Goal: Information Seeking & Learning: Find specific fact

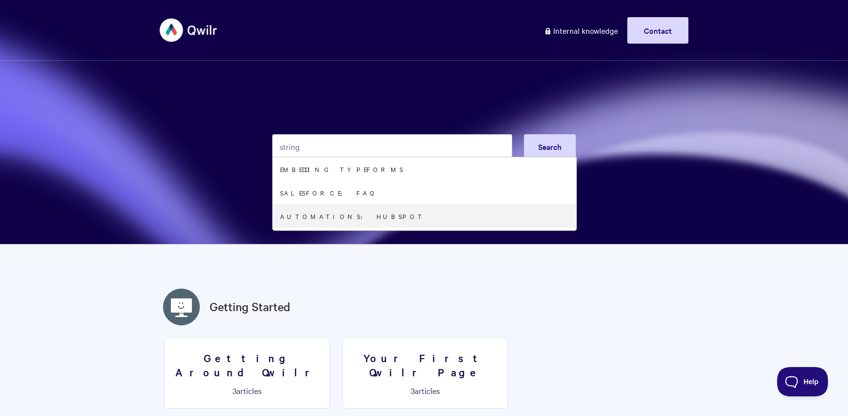
type input "string"
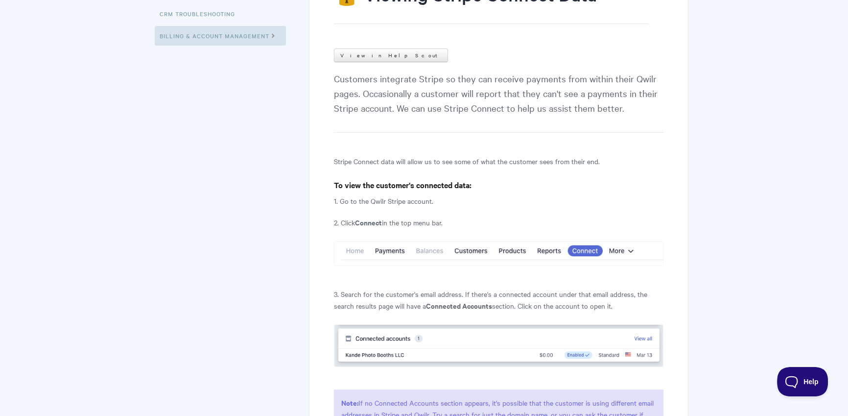
scroll to position [66, 0]
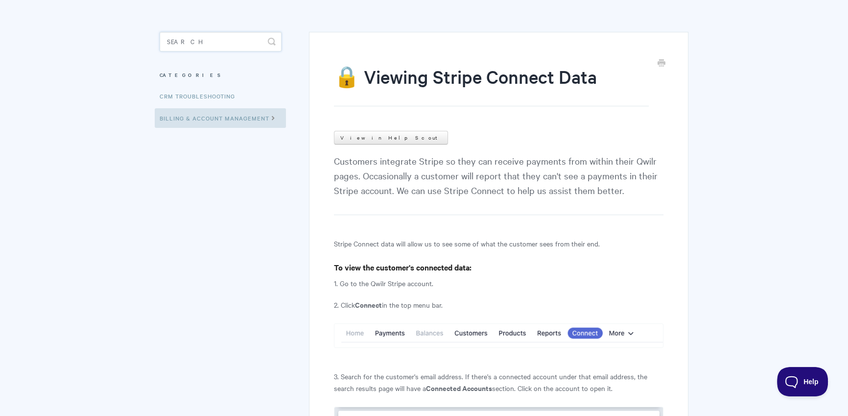
click at [232, 44] on input "Search" at bounding box center [221, 42] width 122 height 20
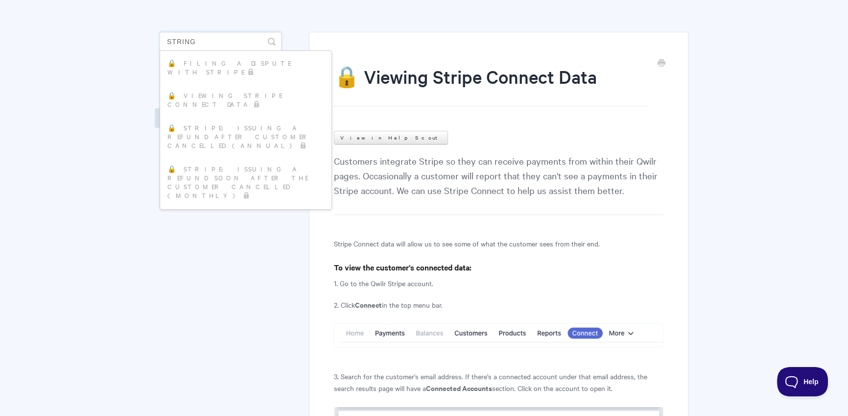
type input "string"
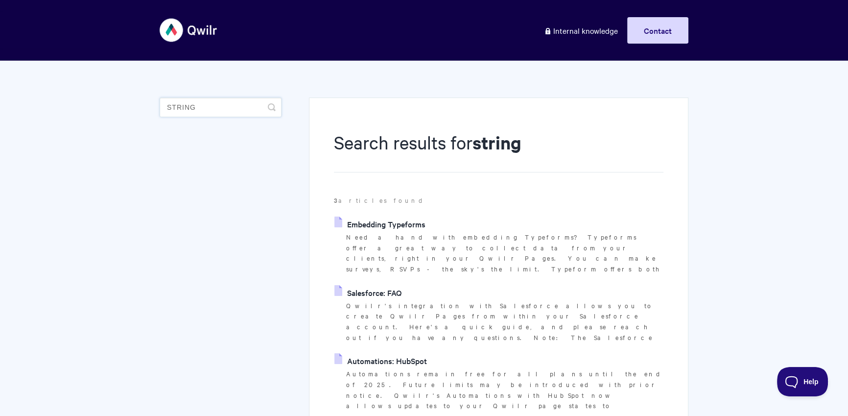
click at [242, 106] on input "string" at bounding box center [221, 107] width 122 height 20
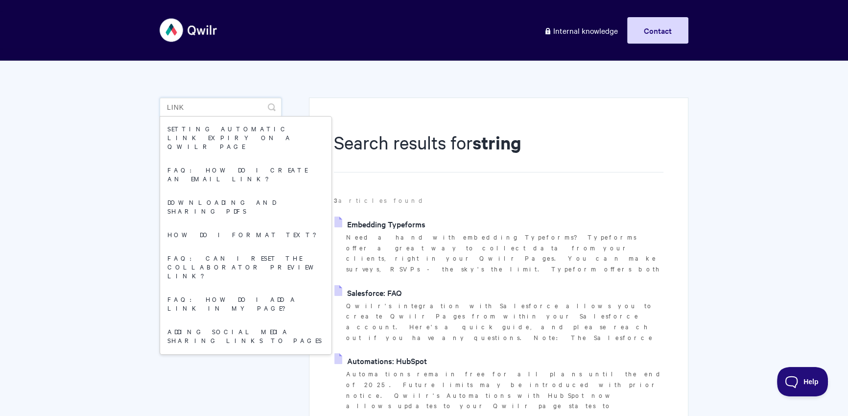
type input "link"
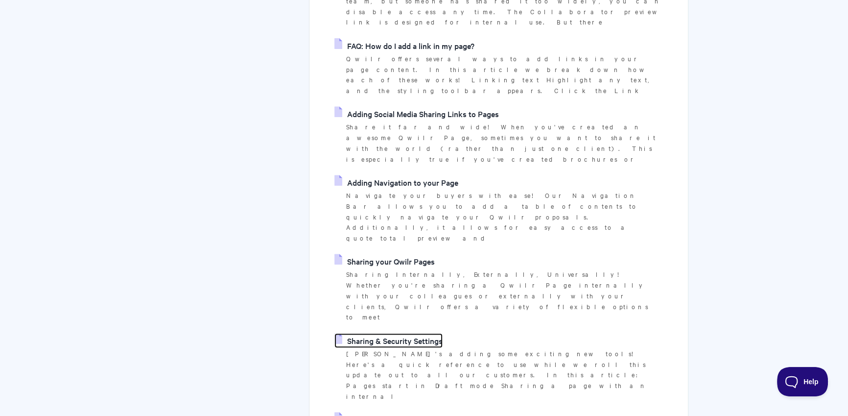
scroll to position [660, 0]
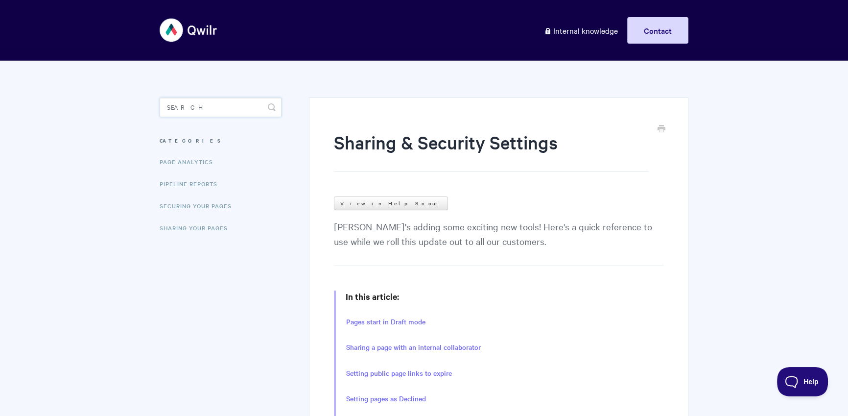
click at [184, 108] on input "Search" at bounding box center [221, 107] width 122 height 20
paste input "secre"
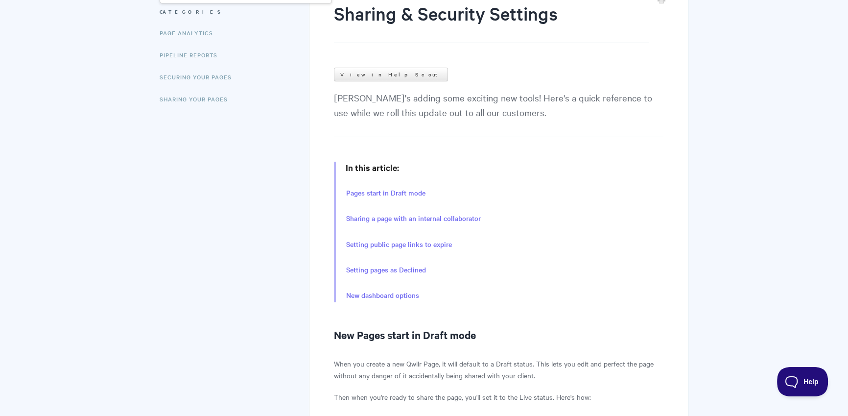
type input "secre"
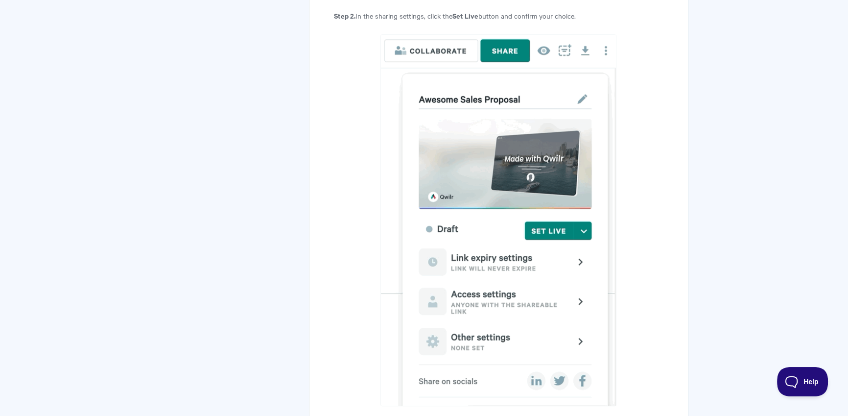
scroll to position [0, 0]
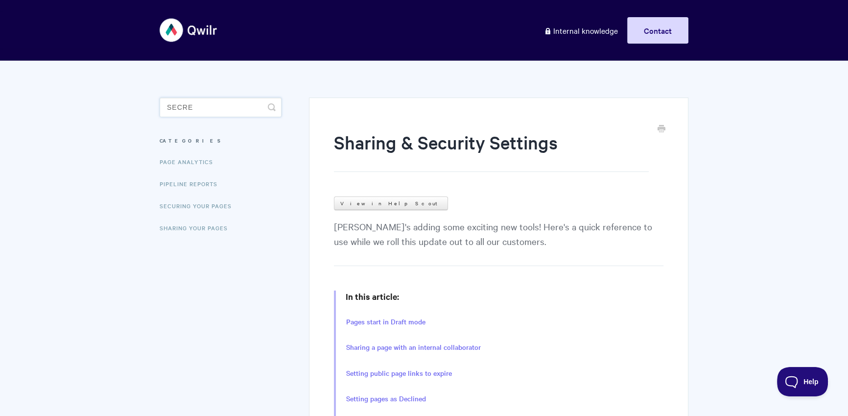
click at [226, 114] on input "secre" at bounding box center [221, 107] width 122 height 20
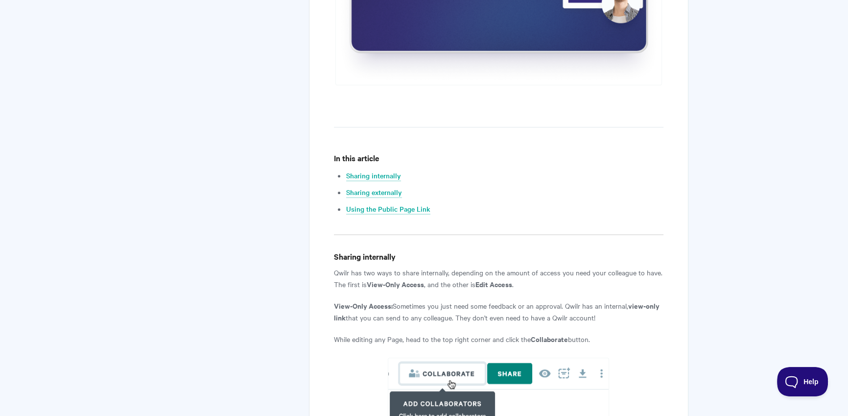
scroll to position [788, 0]
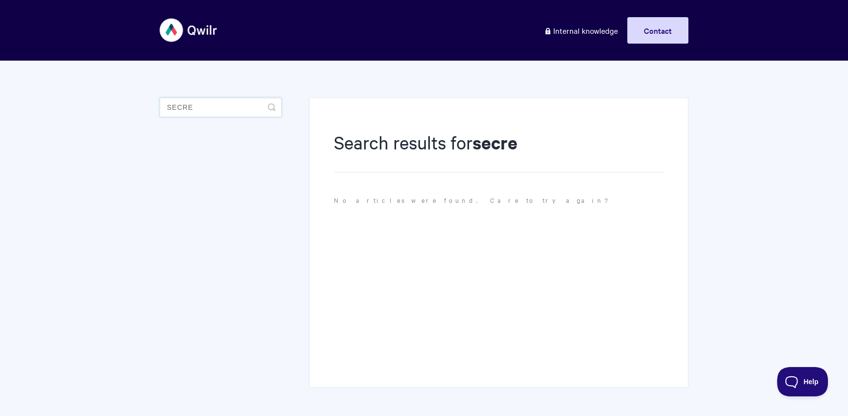
click at [213, 109] on input "secre" at bounding box center [221, 107] width 122 height 20
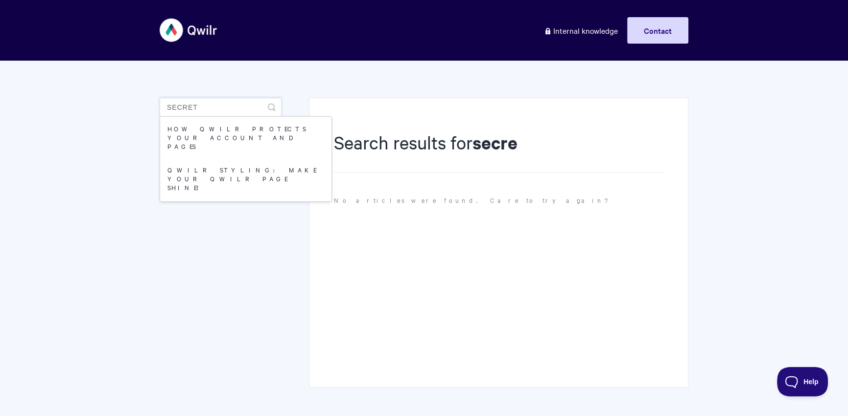
type input "secret"
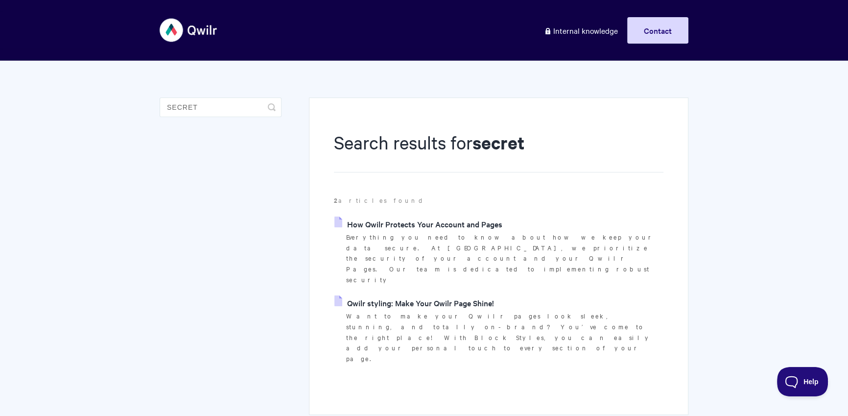
click at [492, 221] on link "How Qwilr Protects Your Account and Pages" at bounding box center [418, 223] width 168 height 15
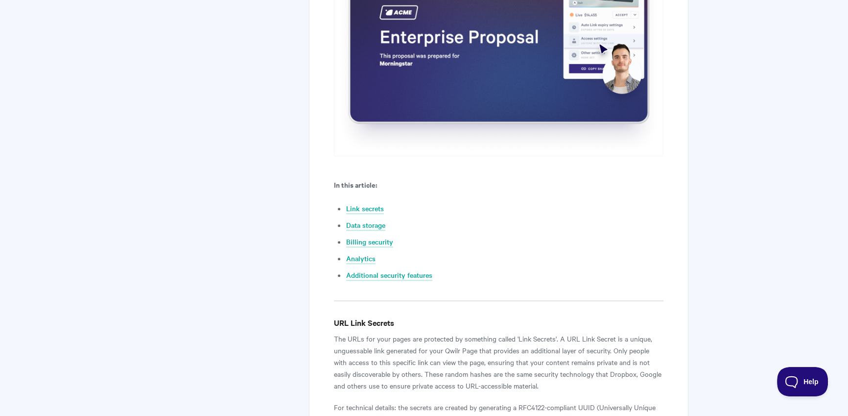
scroll to position [538, 0]
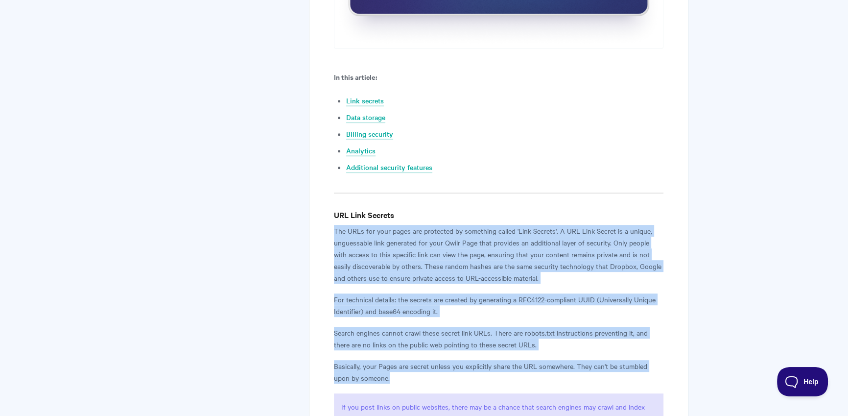
drag, startPoint x: 329, startPoint y: 232, endPoint x: 556, endPoint y: 372, distance: 266.6
click at [556, 372] on div "How Qwilr Protects Your Account and Pages View in Help Scout Everything you nee…" at bounding box center [498, 360] width 379 height 1603
copy article "The URLs for your pages are protected by something called 'Link Secrets'. A URL…"
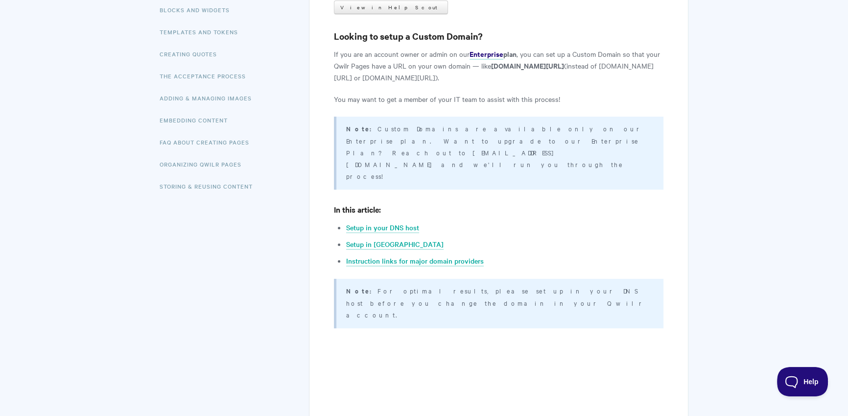
scroll to position [190, 0]
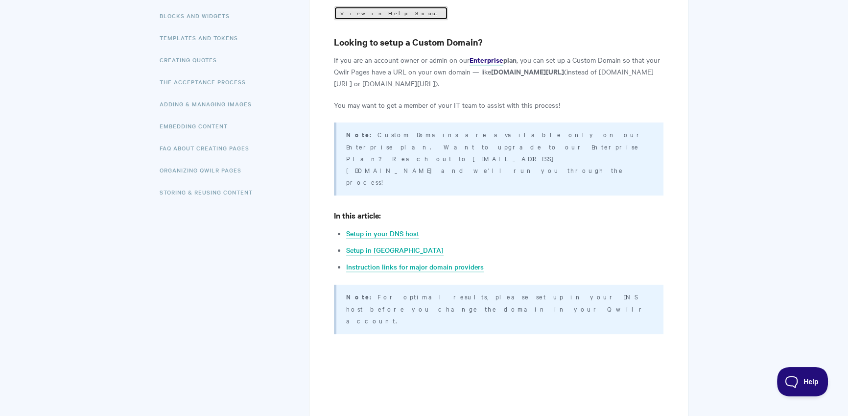
click at [370, 16] on link "View in Help Scout" at bounding box center [391, 13] width 114 height 14
